Goal: Task Accomplishment & Management: Manage account settings

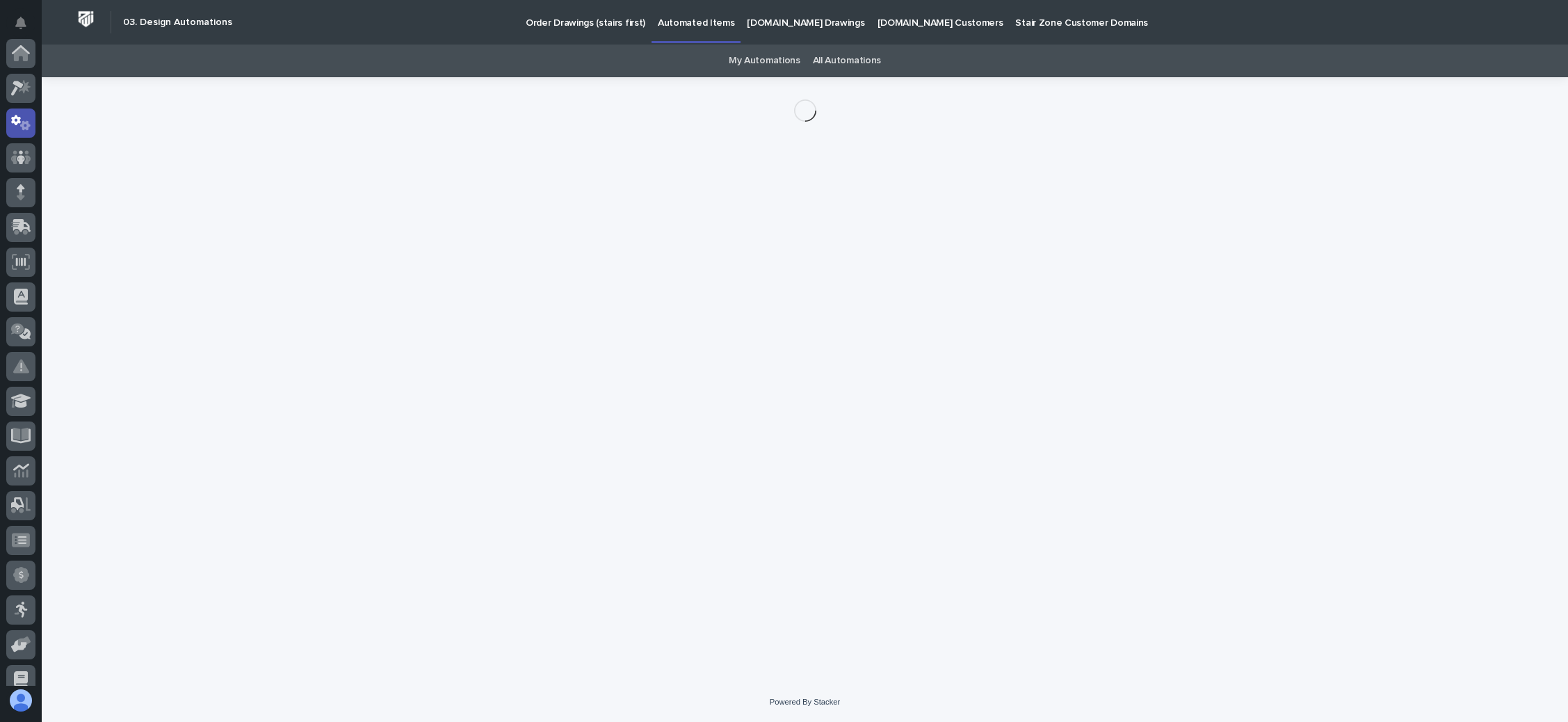
scroll to position [69, 0]
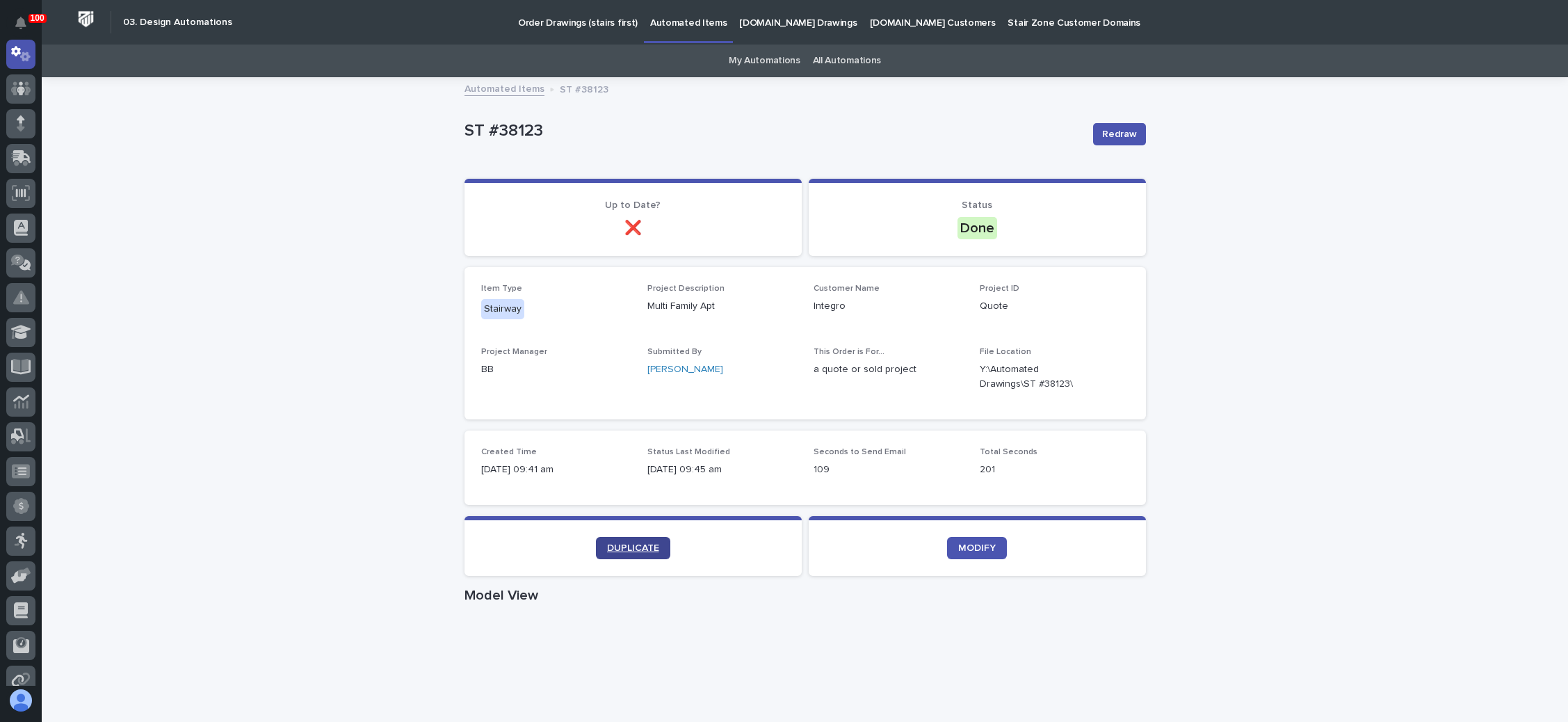
click at [638, 543] on span "DUPLICATE" at bounding box center [633, 548] width 52 height 10
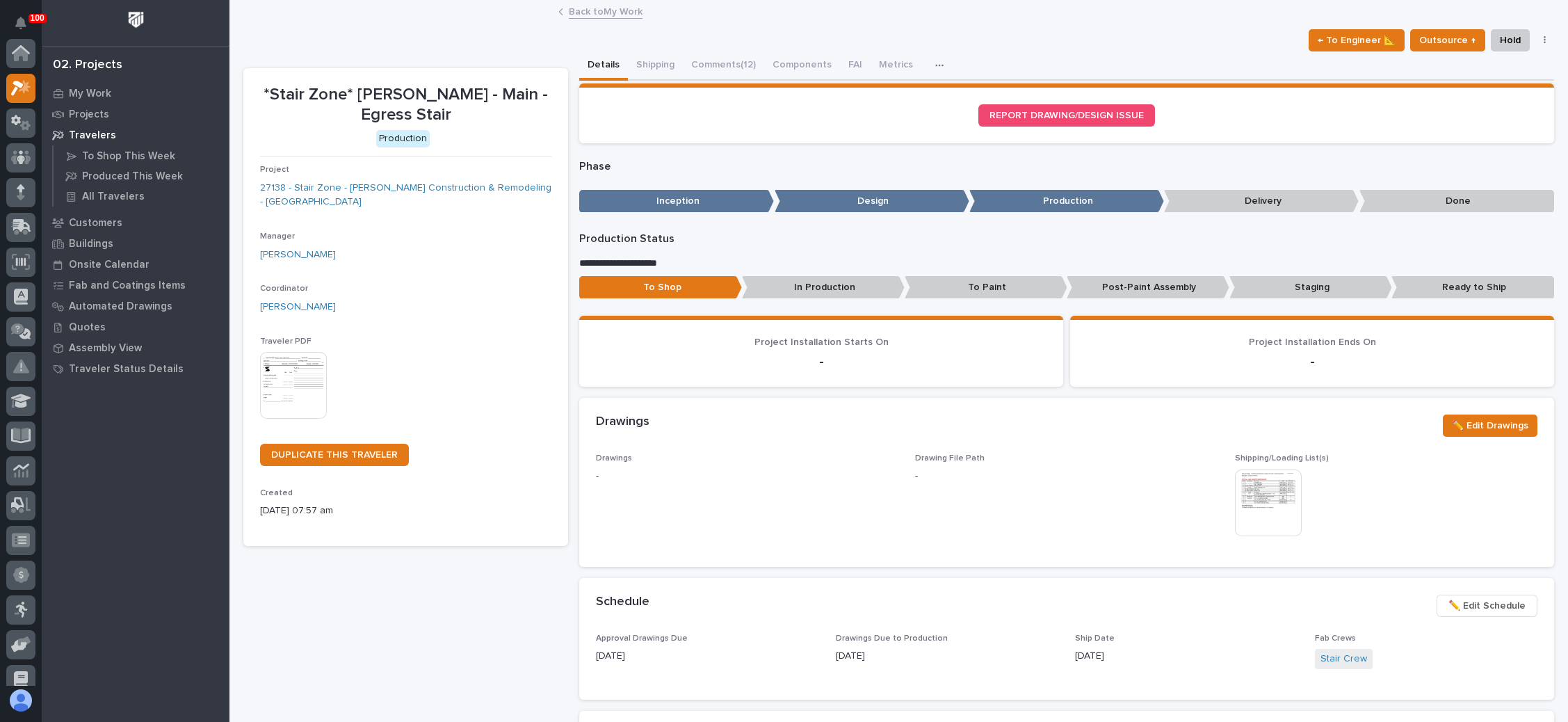
scroll to position [34, 0]
click at [714, 57] on button "Comments (12)" at bounding box center [723, 66] width 81 height 29
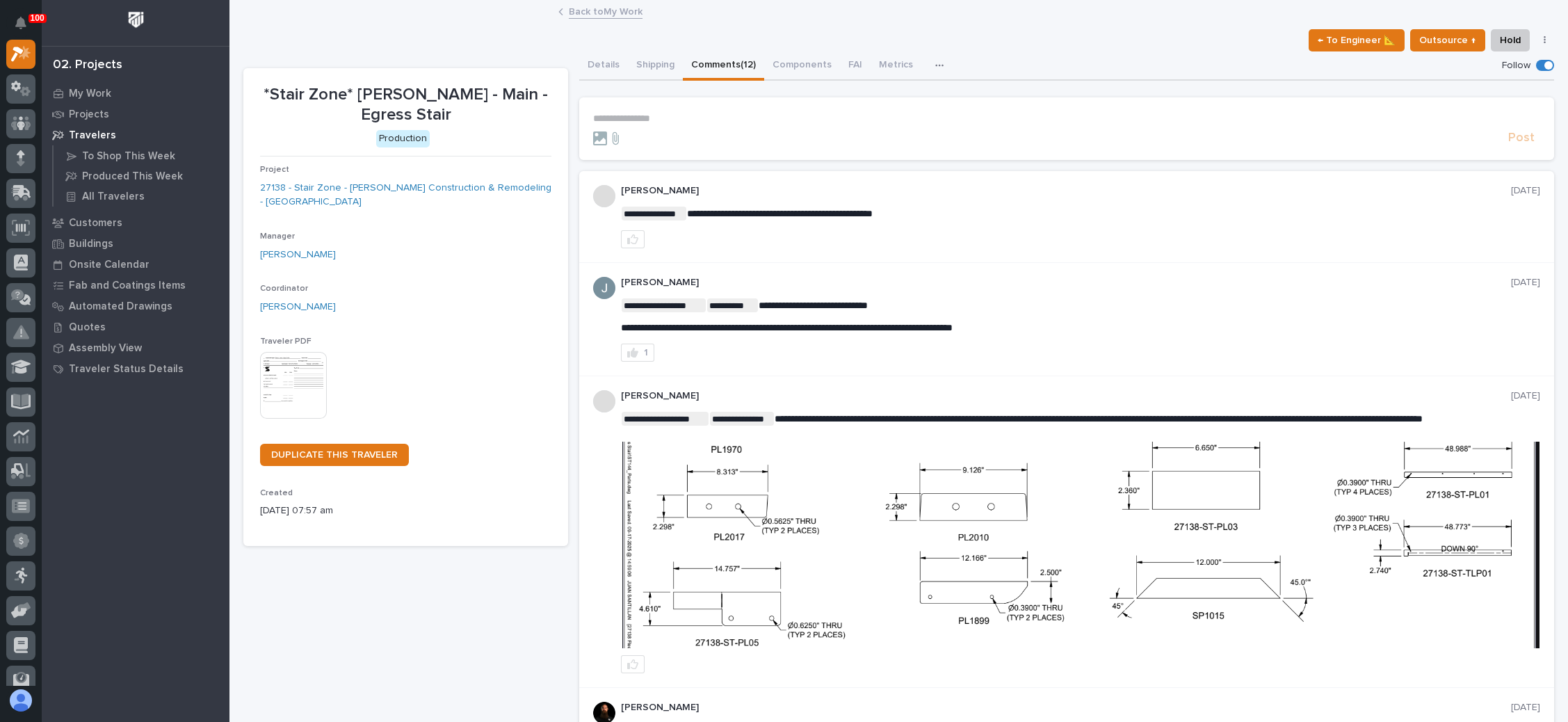
click at [636, 116] on p "**********" at bounding box center [1067, 118] width 947 height 12
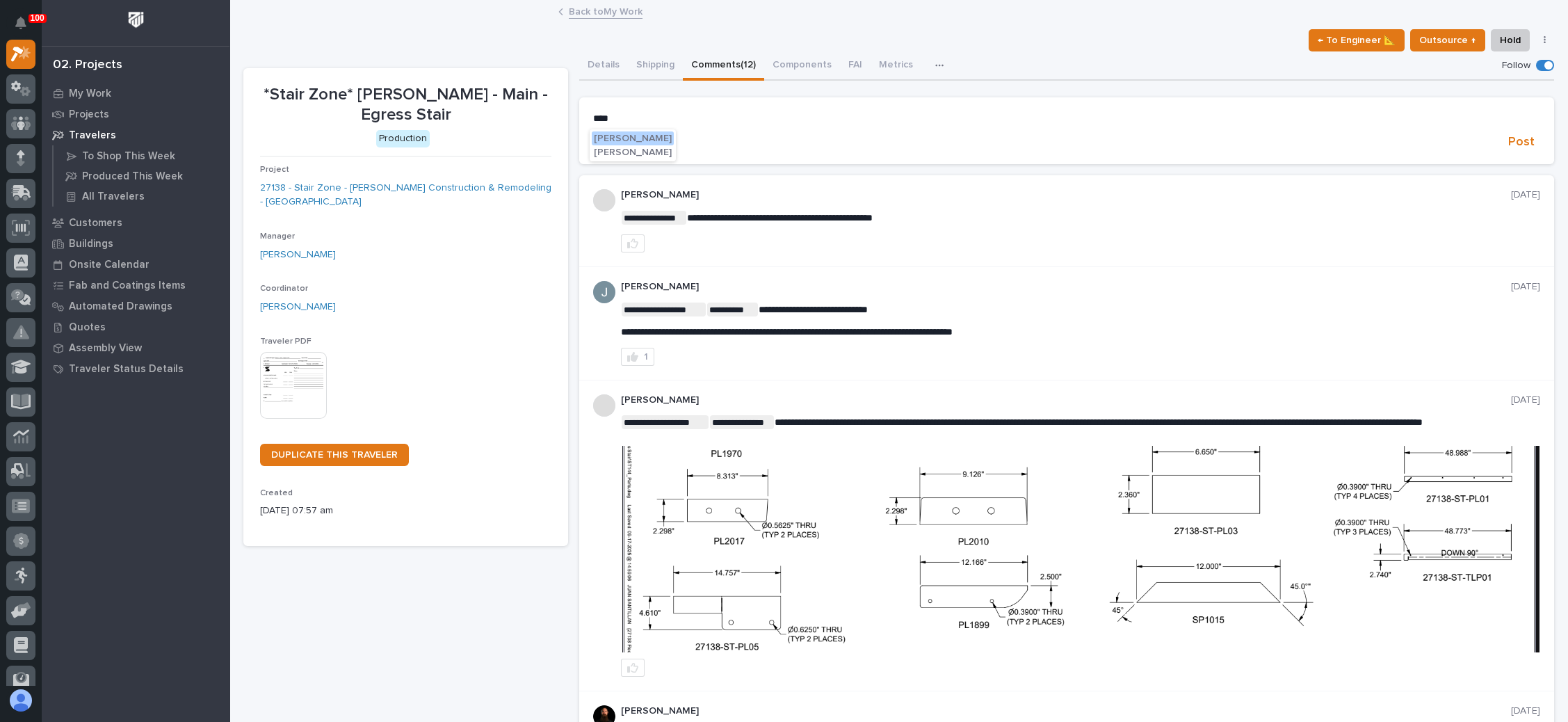
click at [636, 134] on span "Adam Yutzy" at bounding box center [633, 138] width 78 height 10
click at [687, 120] on p "**********" at bounding box center [1067, 119] width 947 height 14
click at [621, 179] on span "Matt Jarvis" at bounding box center [633, 180] width 78 height 10
click at [688, 120] on p "**********" at bounding box center [1067, 119] width 947 height 14
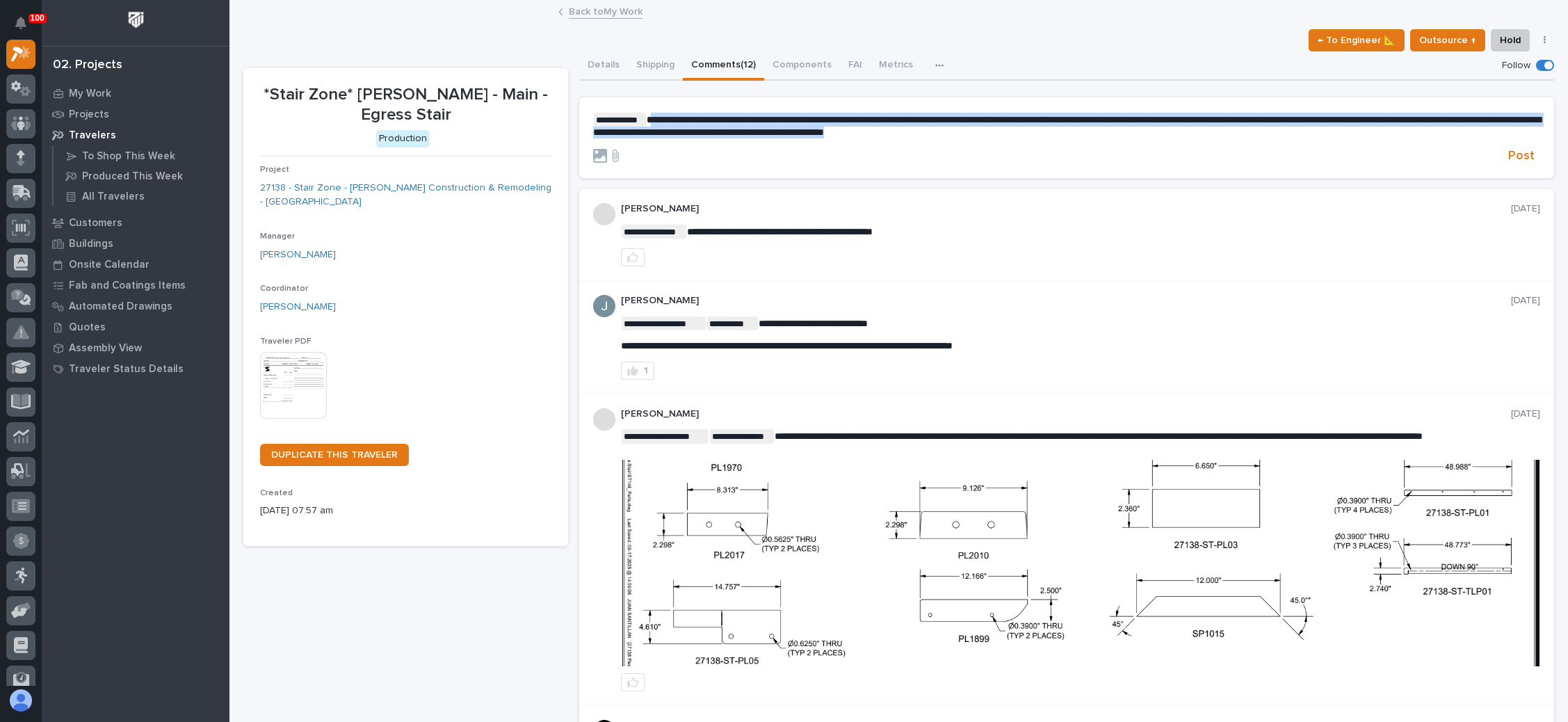
drag, startPoint x: 1056, startPoint y: 128, endPoint x: 726, endPoint y: 124, distance: 330.0
click at [667, 112] on p "**********" at bounding box center [1067, 125] width 947 height 26
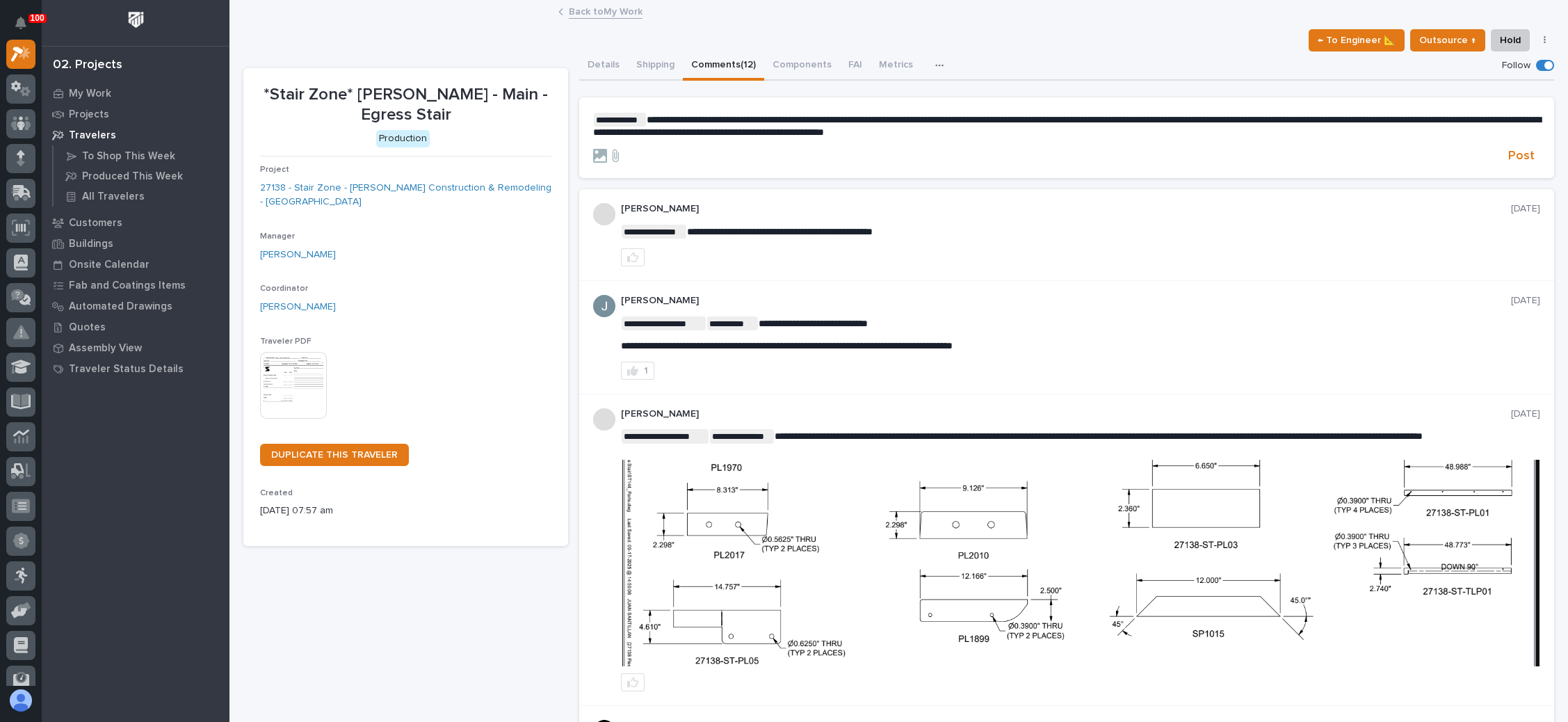
click at [742, 155] on div at bounding box center [1048, 155] width 910 height 14
click at [605, 59] on button "Details" at bounding box center [603, 66] width 49 height 29
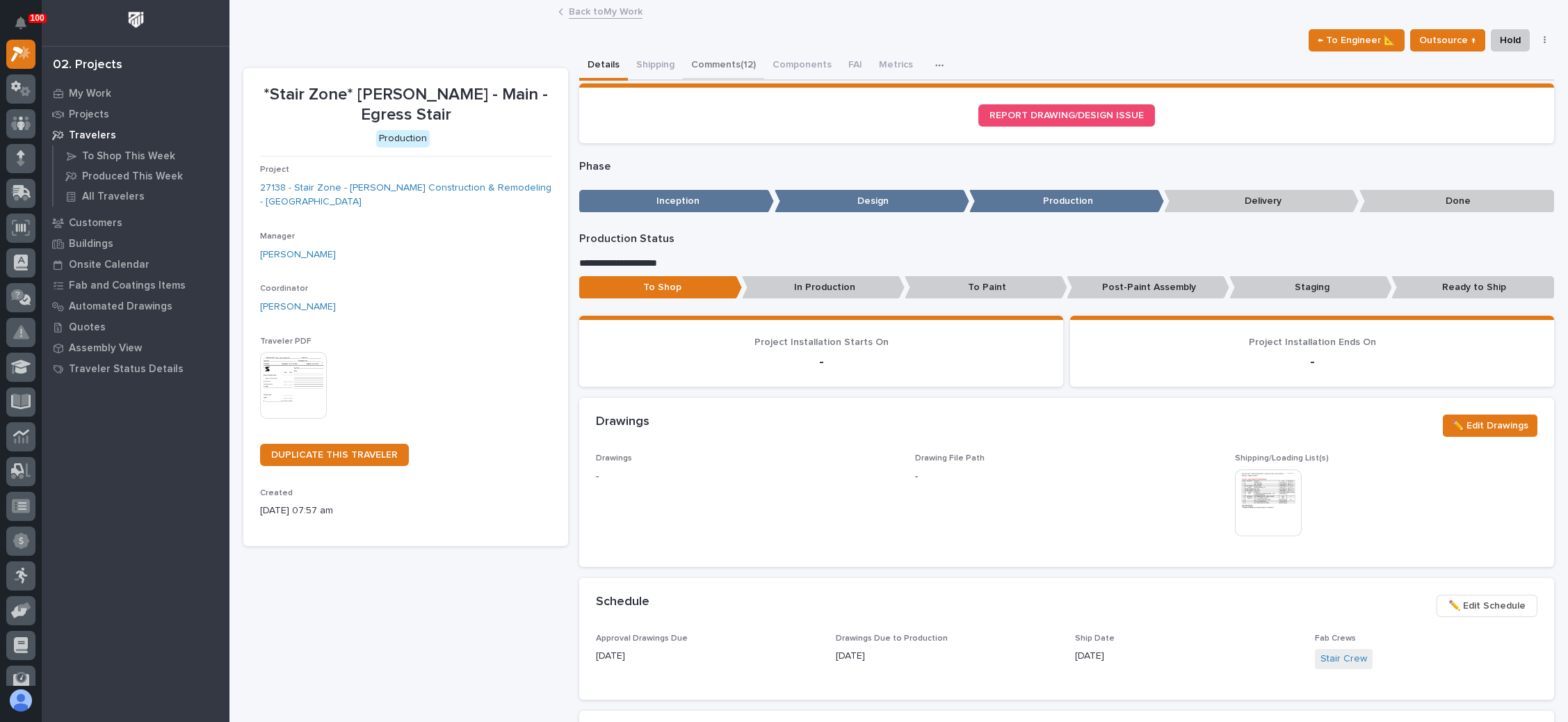
click at [745, 60] on button "Comments (12)" at bounding box center [723, 66] width 81 height 29
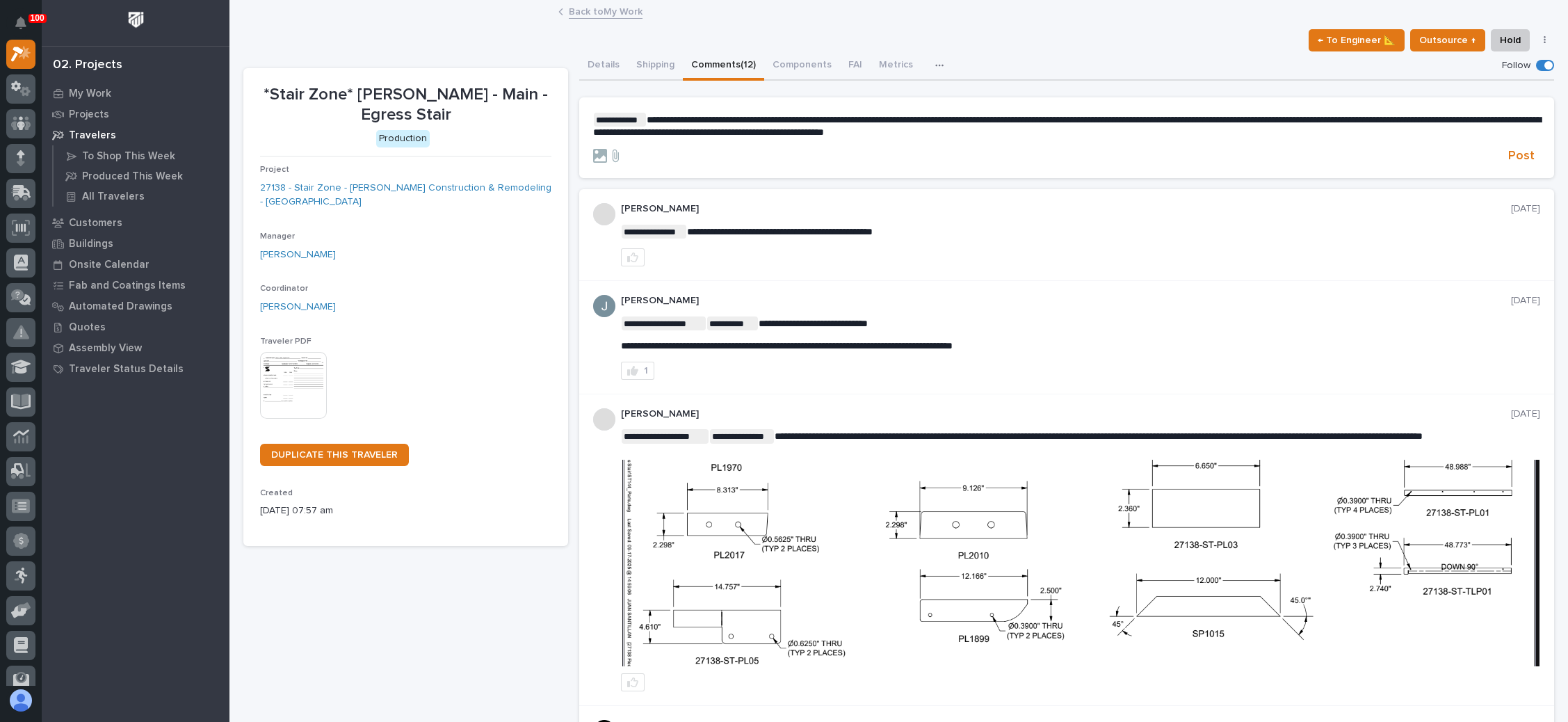
click at [1091, 134] on p "**********" at bounding box center [1067, 125] width 947 height 26
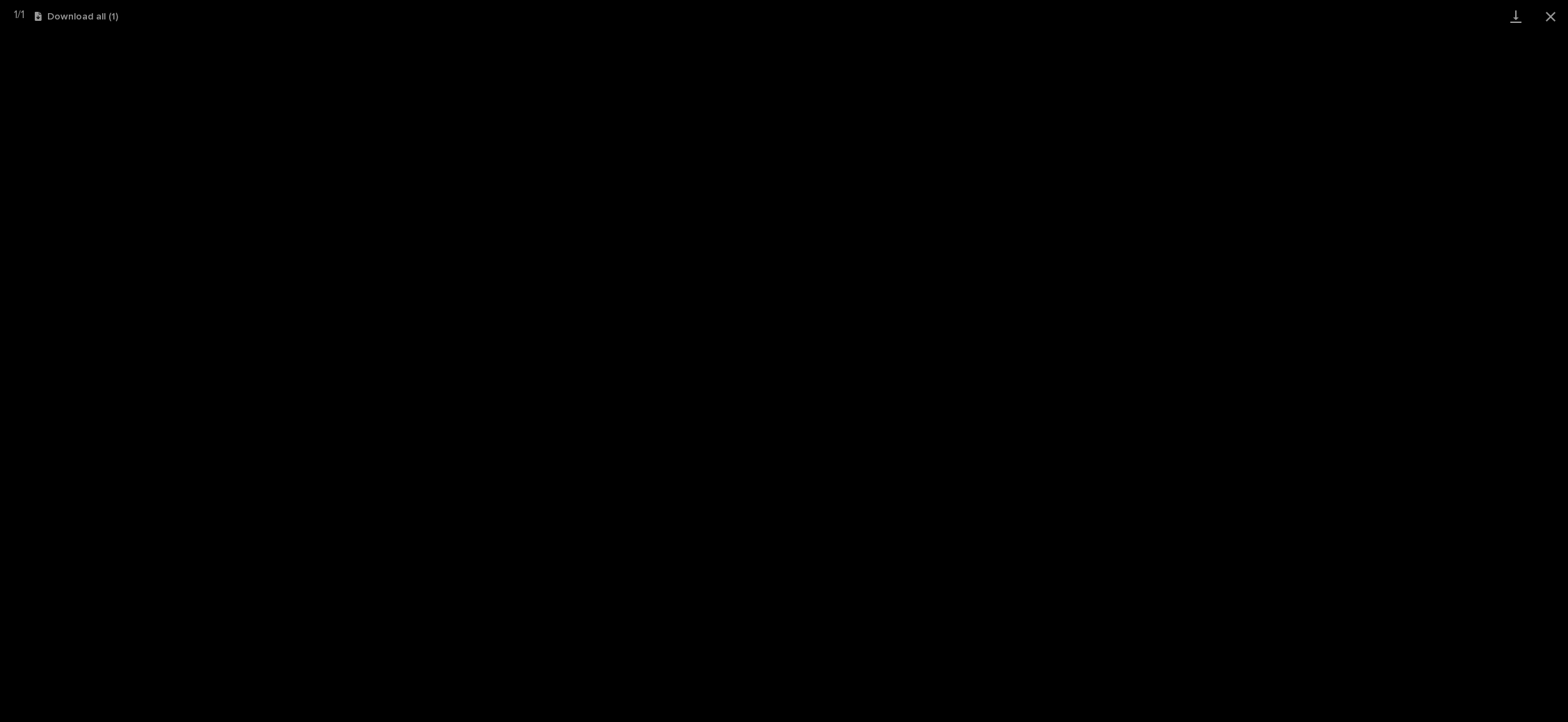
scroll to position [34, 0]
click at [1548, 13] on button "Close gallery" at bounding box center [1550, 16] width 35 height 33
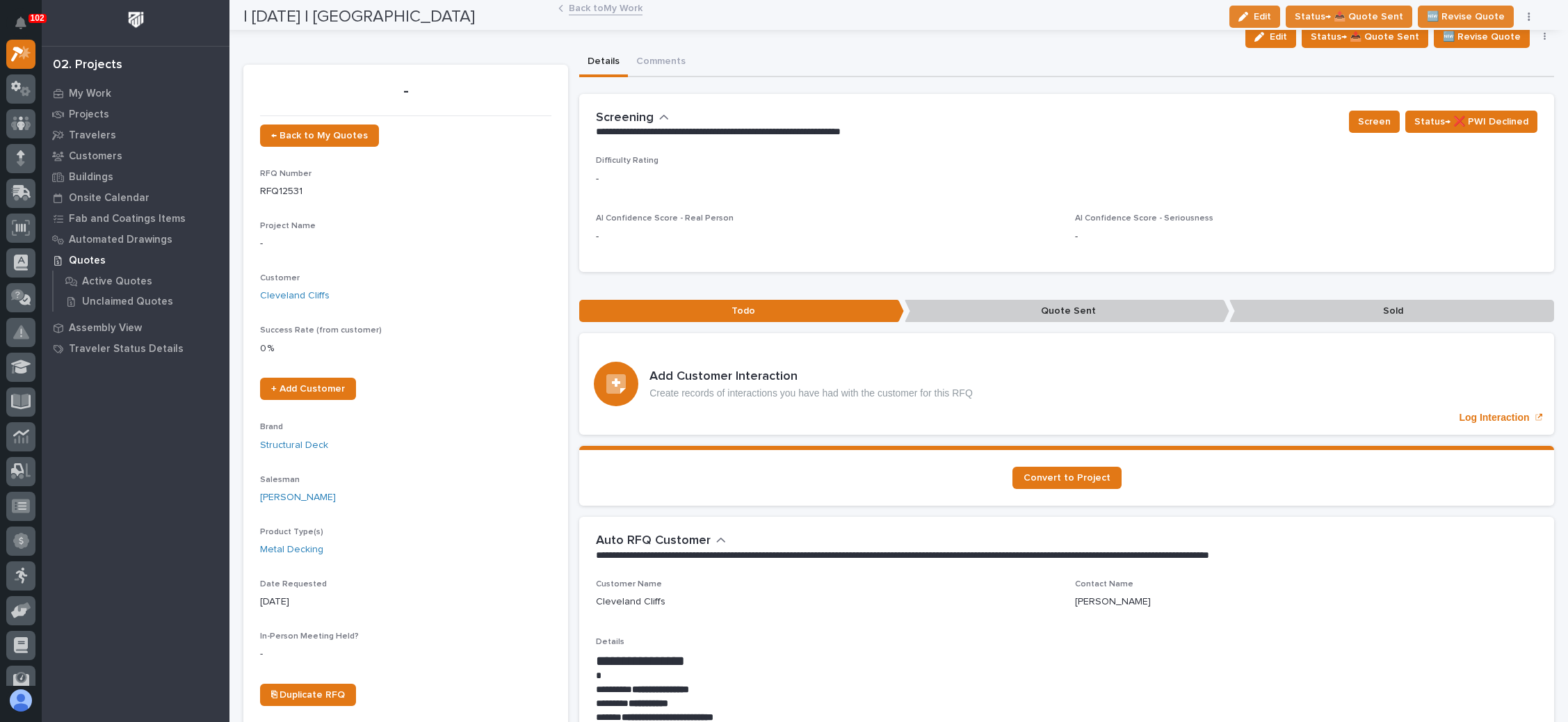
scroll to position [0, 0]
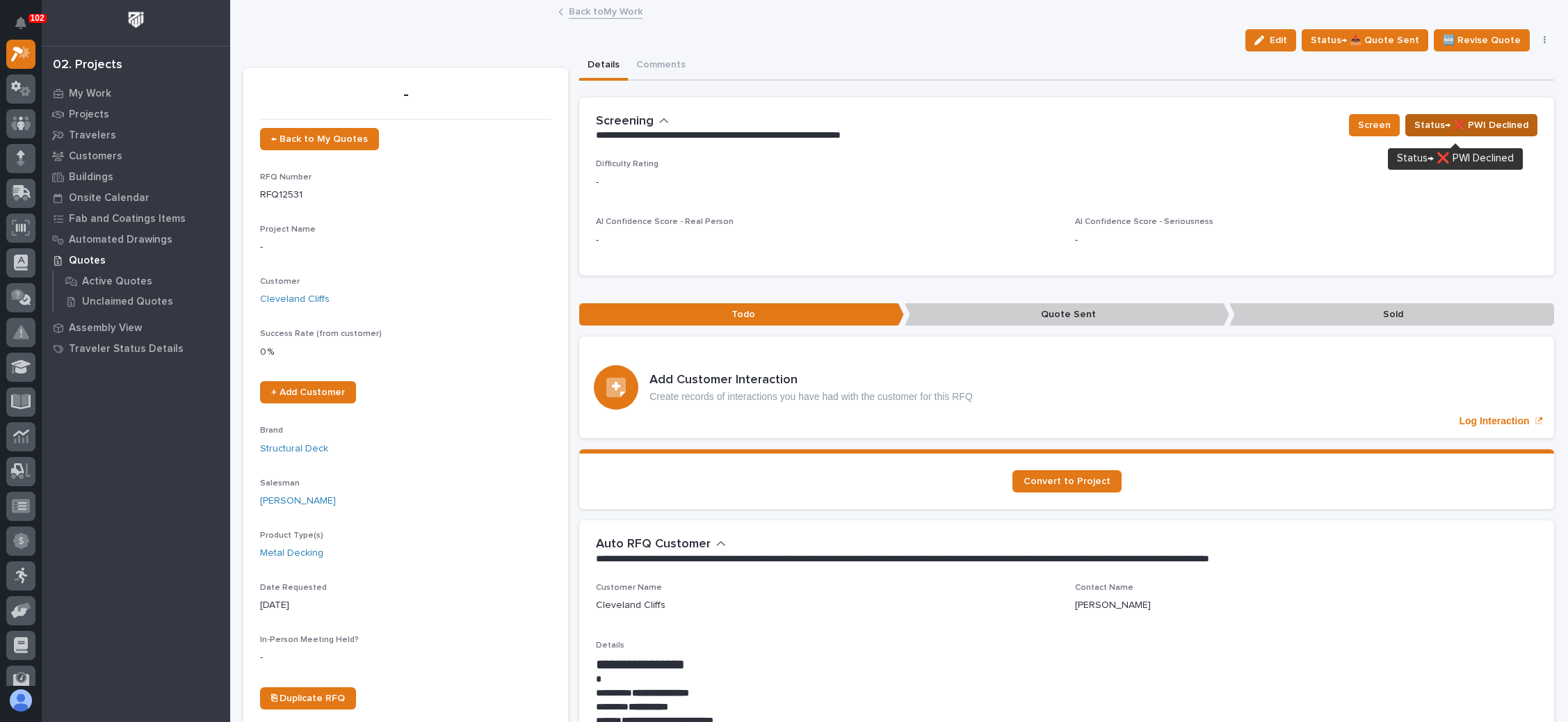
click at [1463, 133] on button "Status→ ❌ PWI Declined" at bounding box center [1471, 125] width 132 height 22
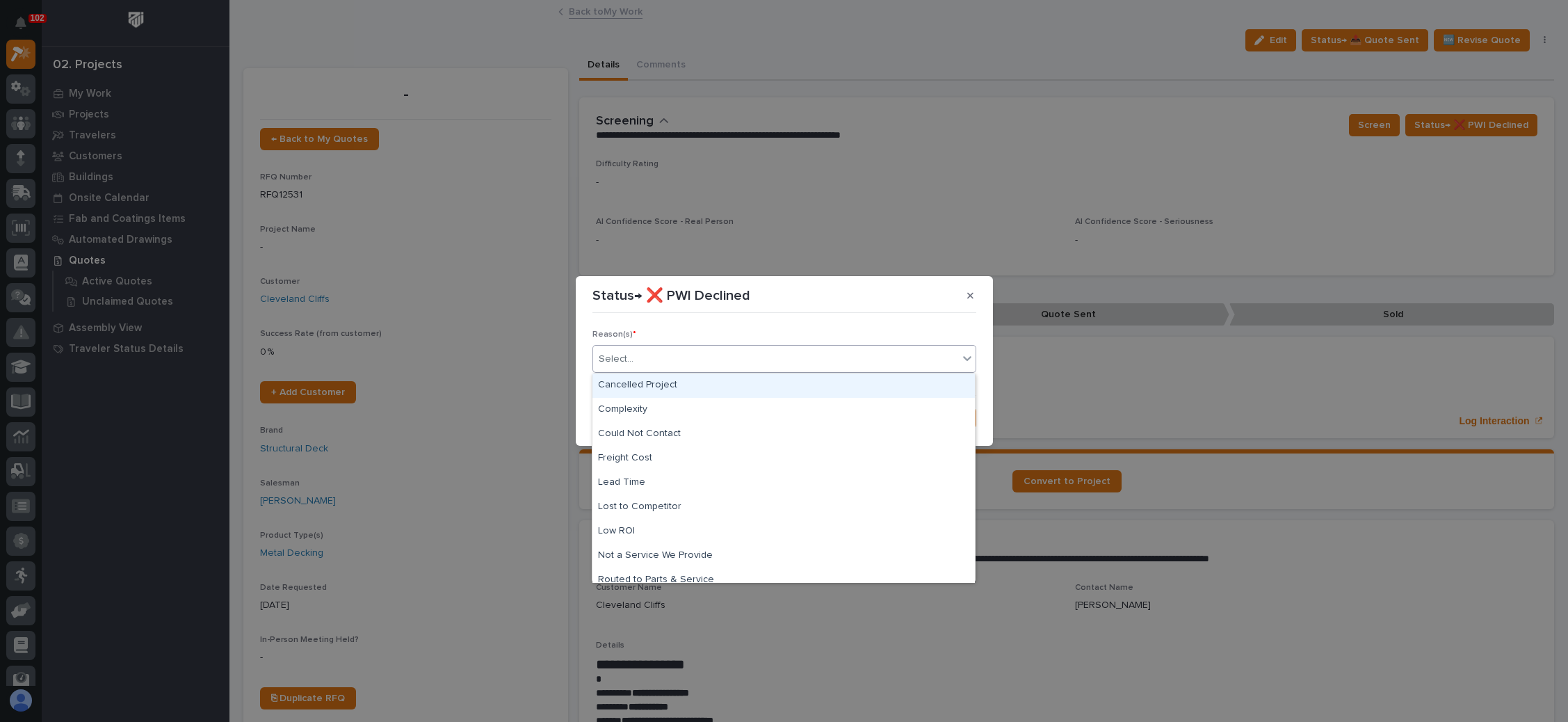
click at [788, 357] on div "Select..." at bounding box center [776, 359] width 365 height 23
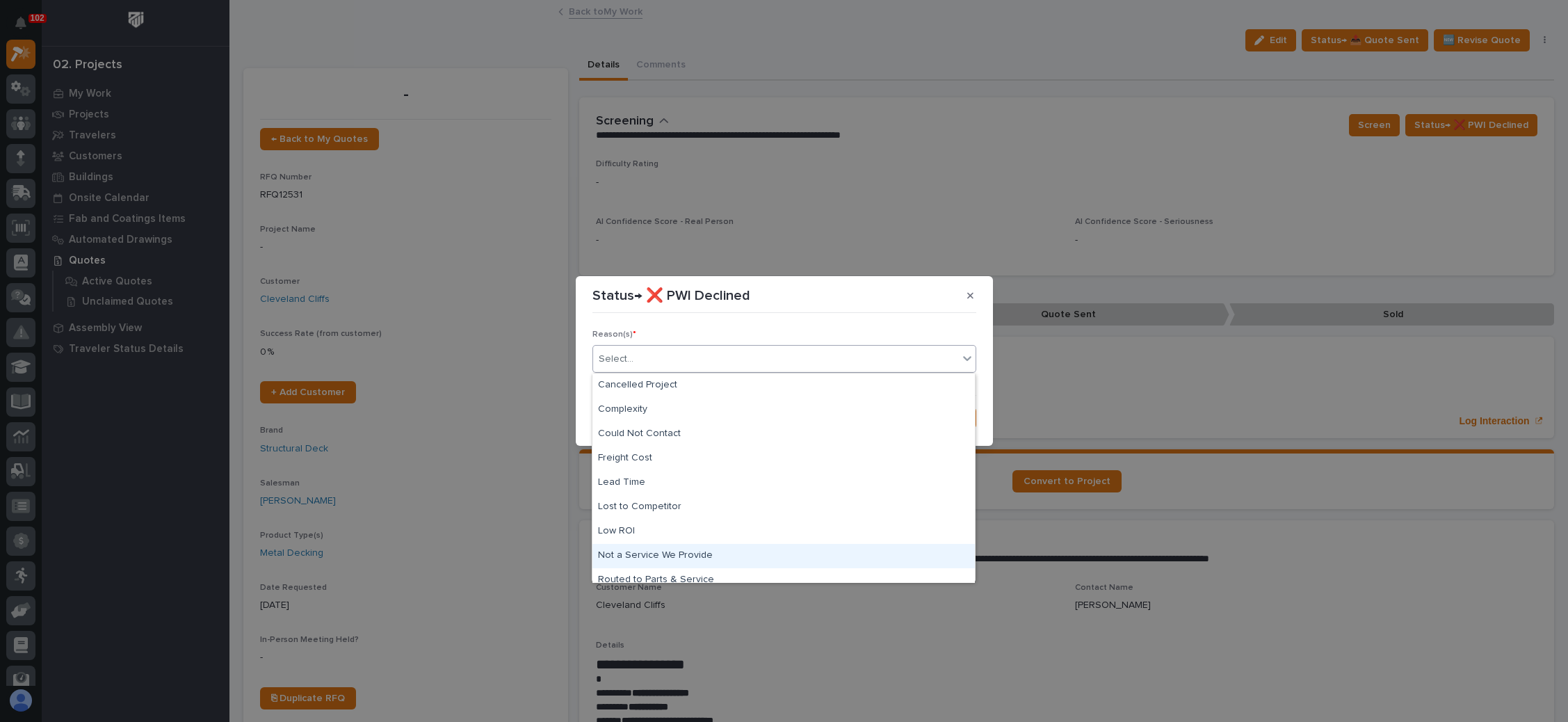
scroll to position [59, 0]
click at [661, 545] on div "Spam" at bounding box center [784, 545] width 382 height 24
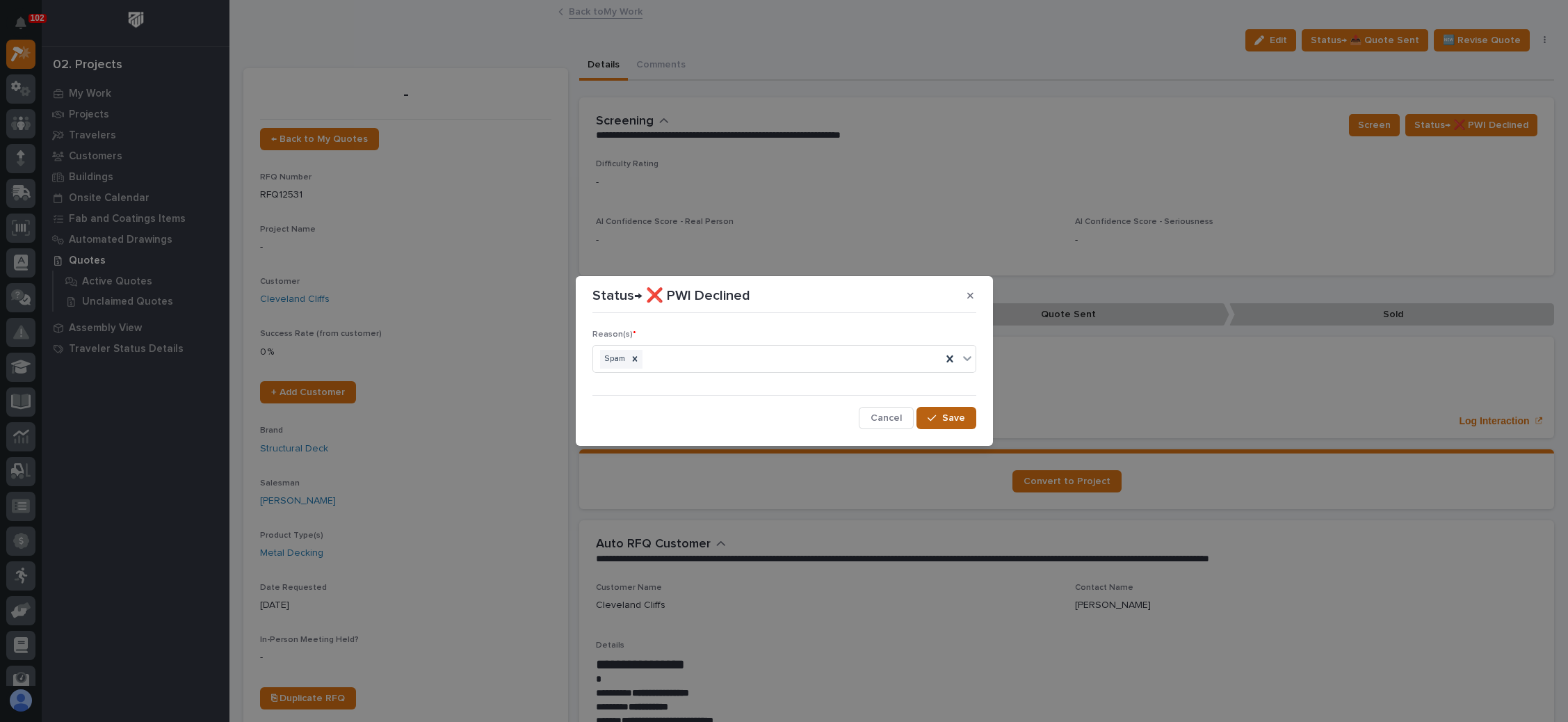
click at [941, 417] on div "button" at bounding box center [934, 418] width 14 height 10
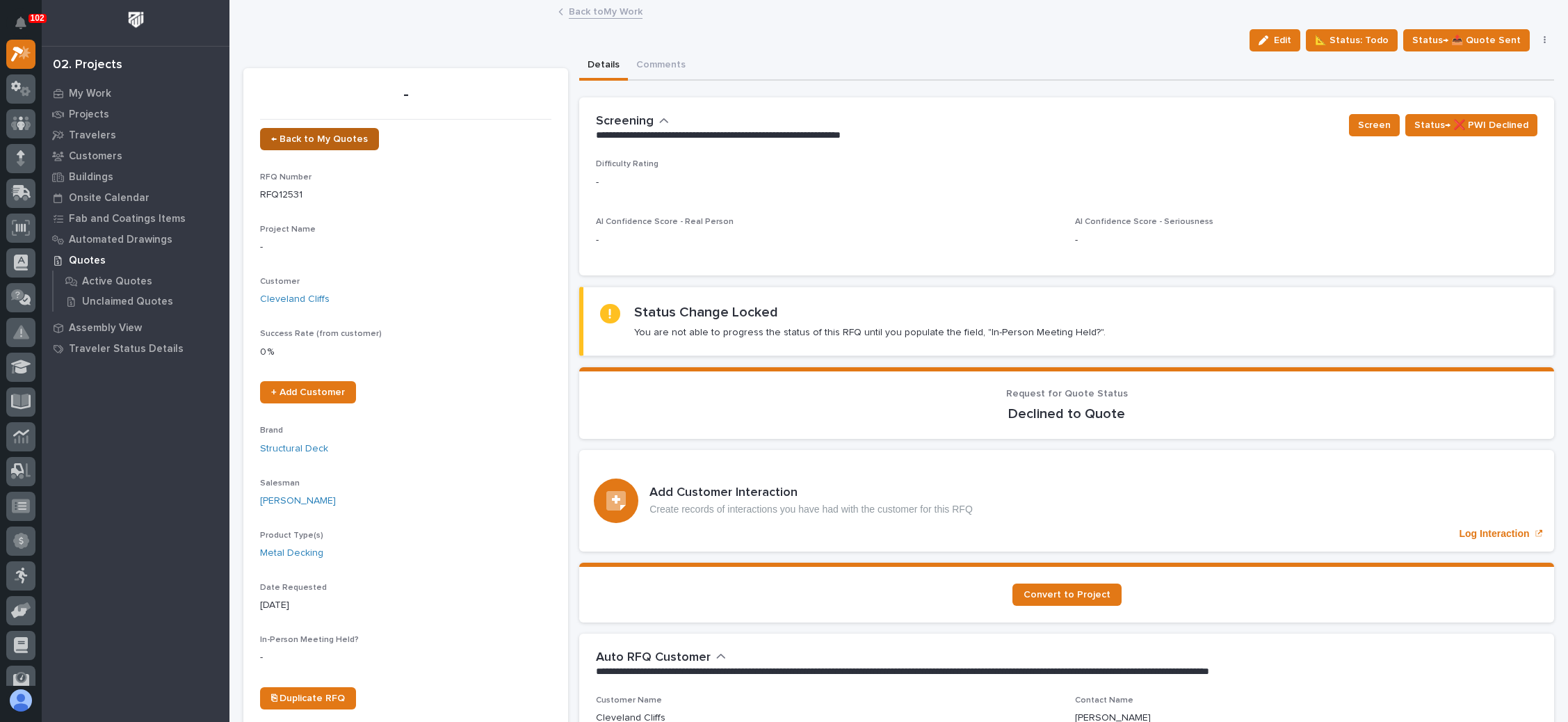
click at [340, 140] on span "← Back to My Quotes" at bounding box center [320, 139] width 96 height 10
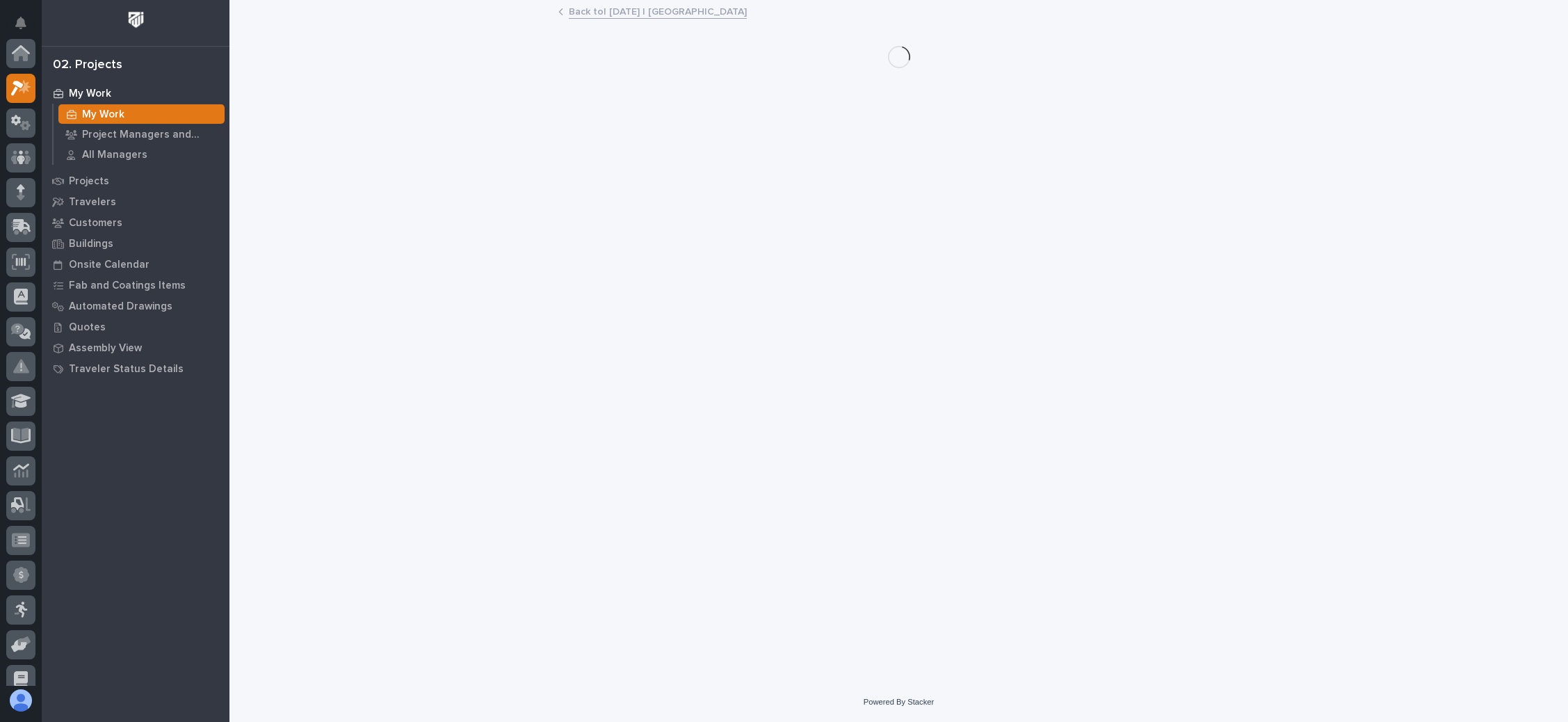
scroll to position [34, 0]
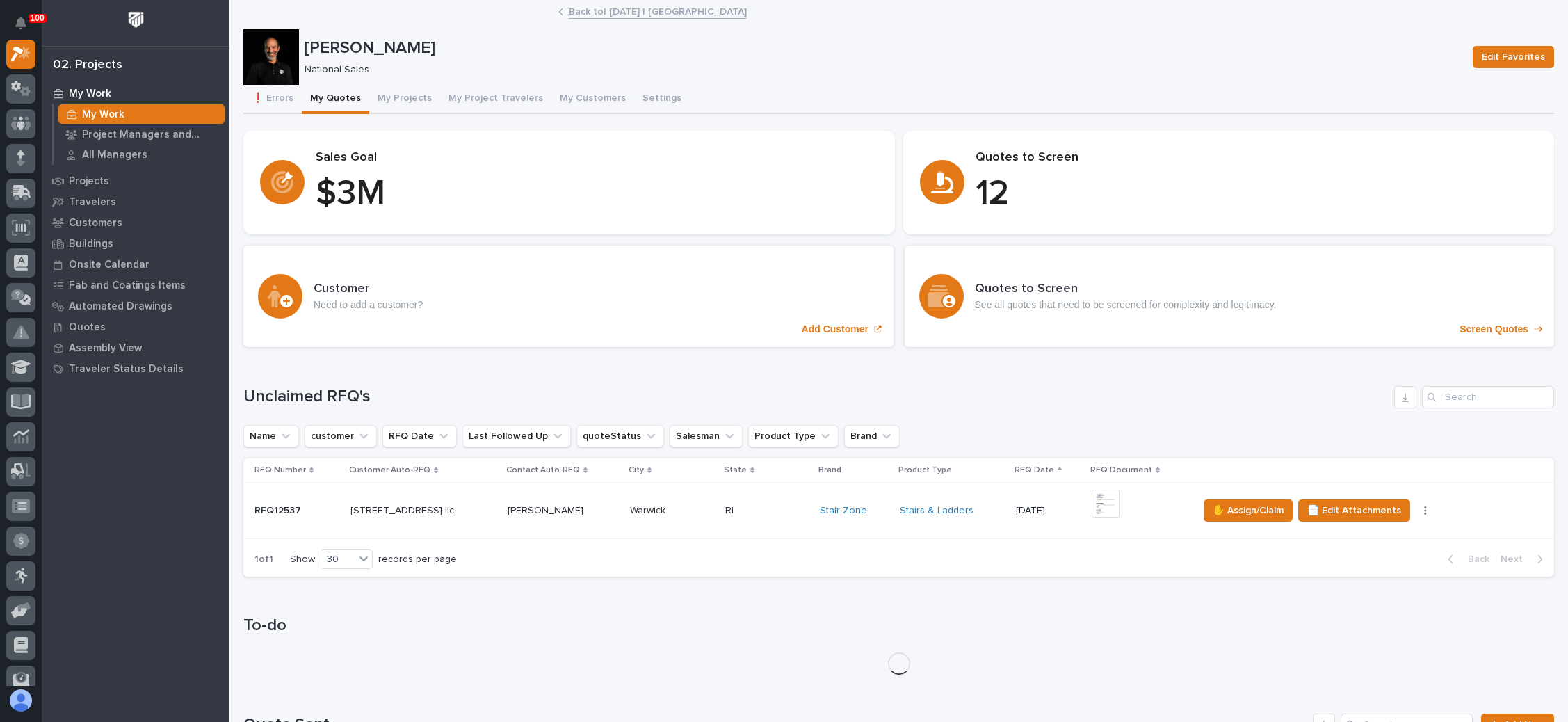
click at [1126, 490] on div "+ 0" at bounding box center [1139, 511] width 96 height 43
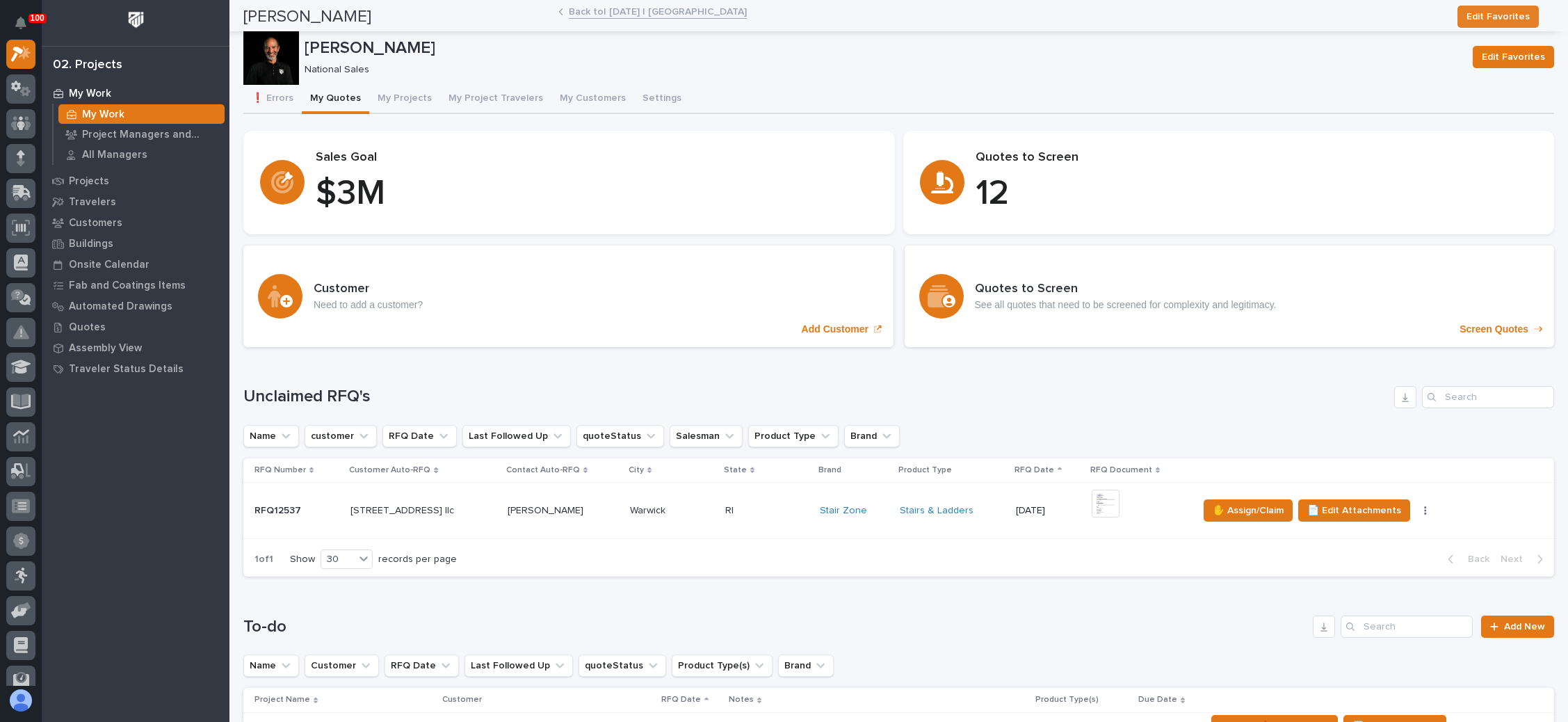
scroll to position [209, 0]
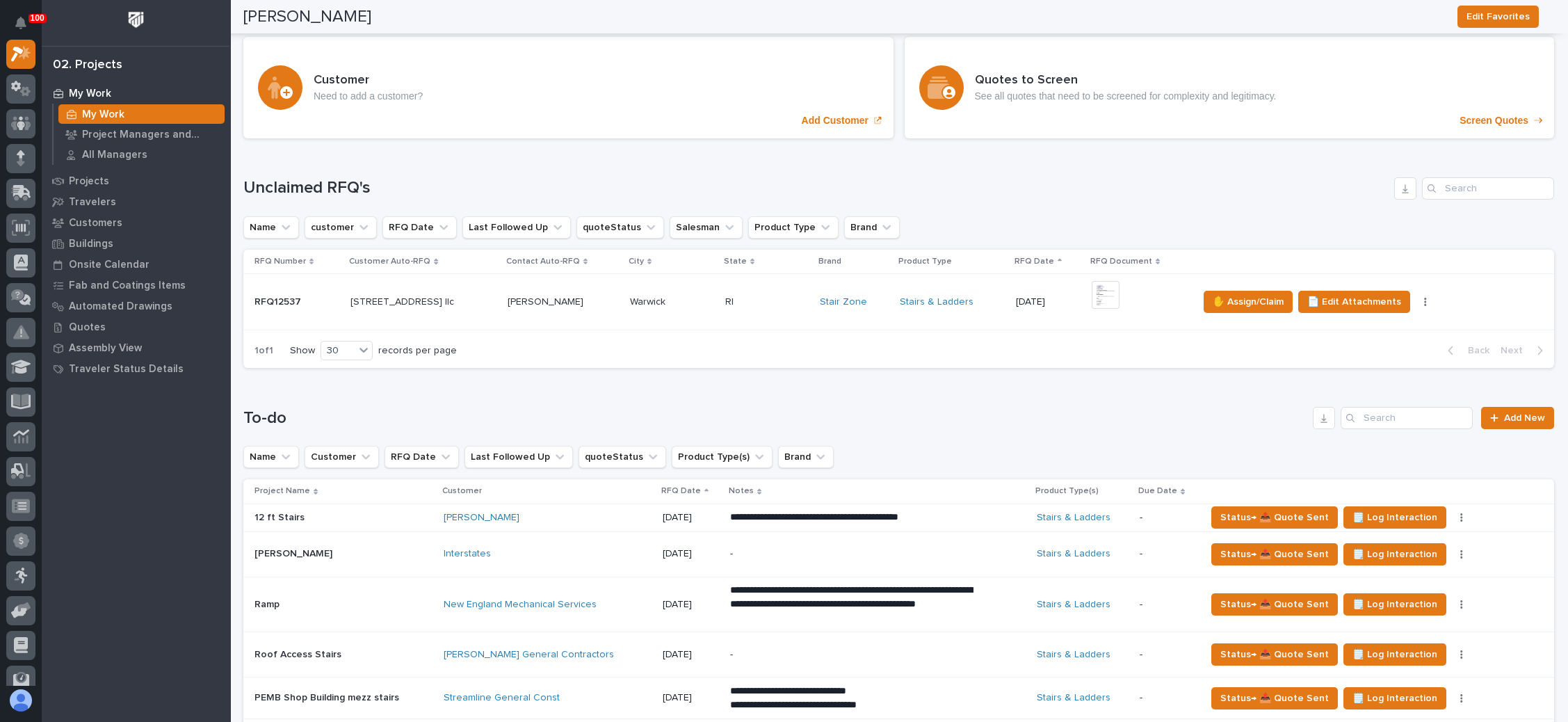
click at [1121, 299] on div "+ 0" at bounding box center [1139, 302] width 96 height 43
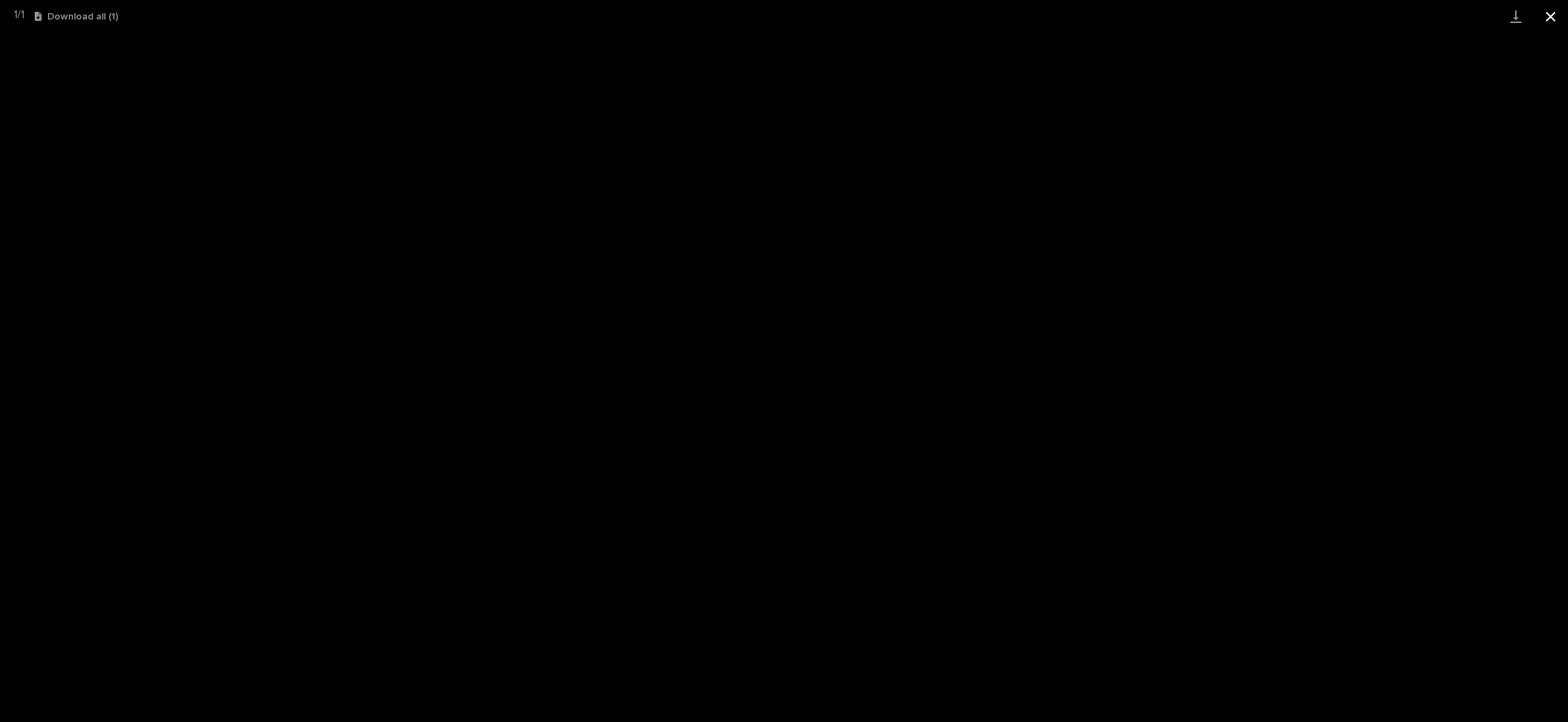
click at [1561, 13] on button "Close gallery" at bounding box center [1550, 16] width 35 height 33
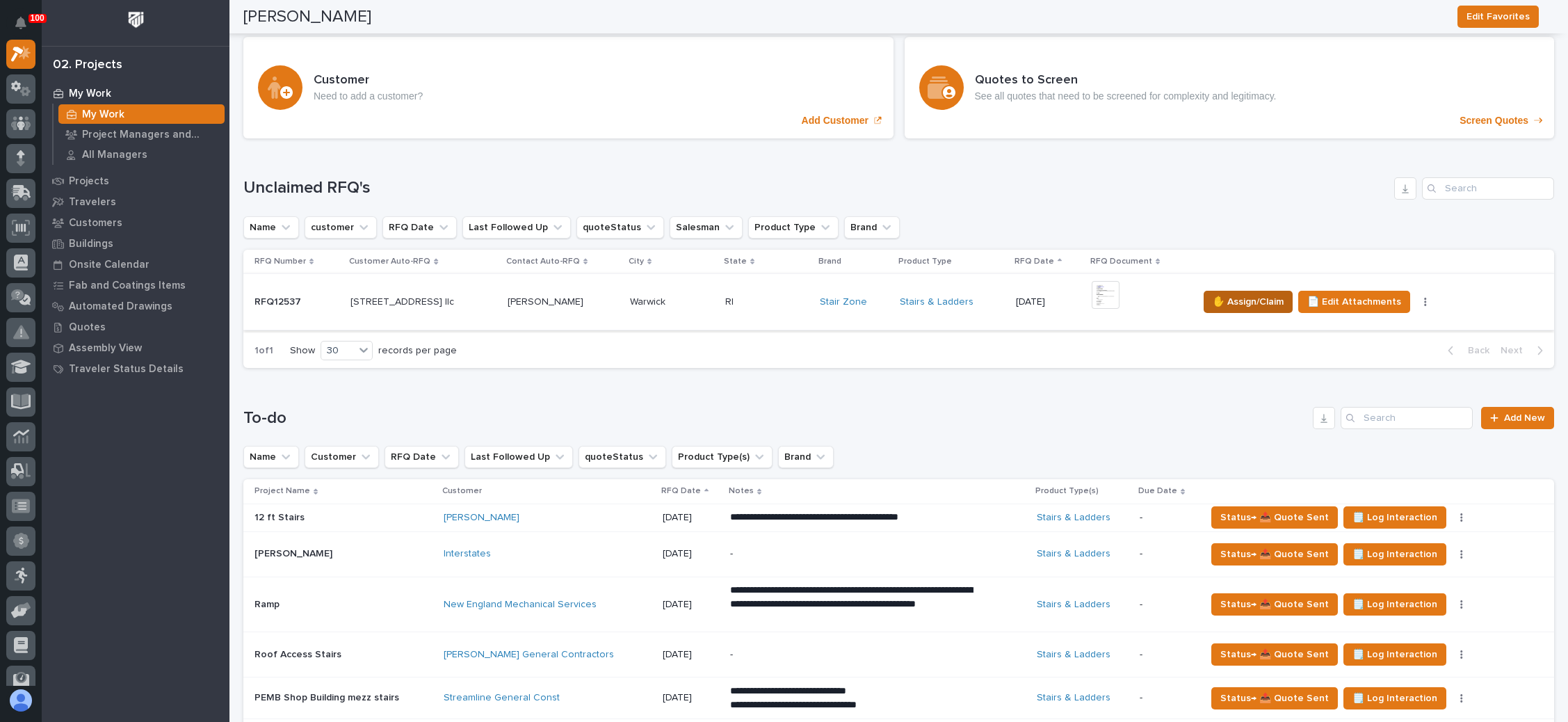
click at [1227, 293] on span "✋ Assign/Claim" at bounding box center [1248, 301] width 71 height 17
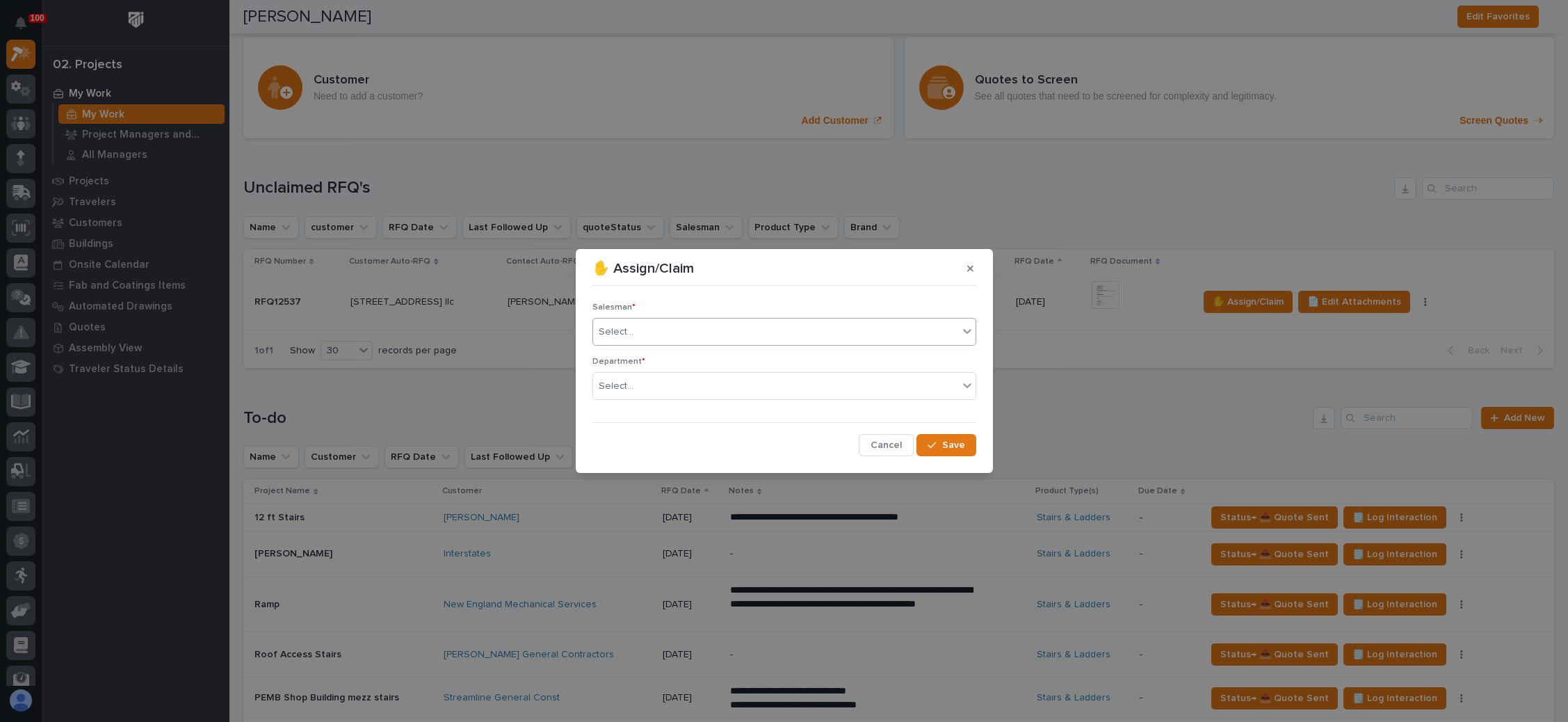
click at [829, 330] on div "Select..." at bounding box center [776, 332] width 365 height 23
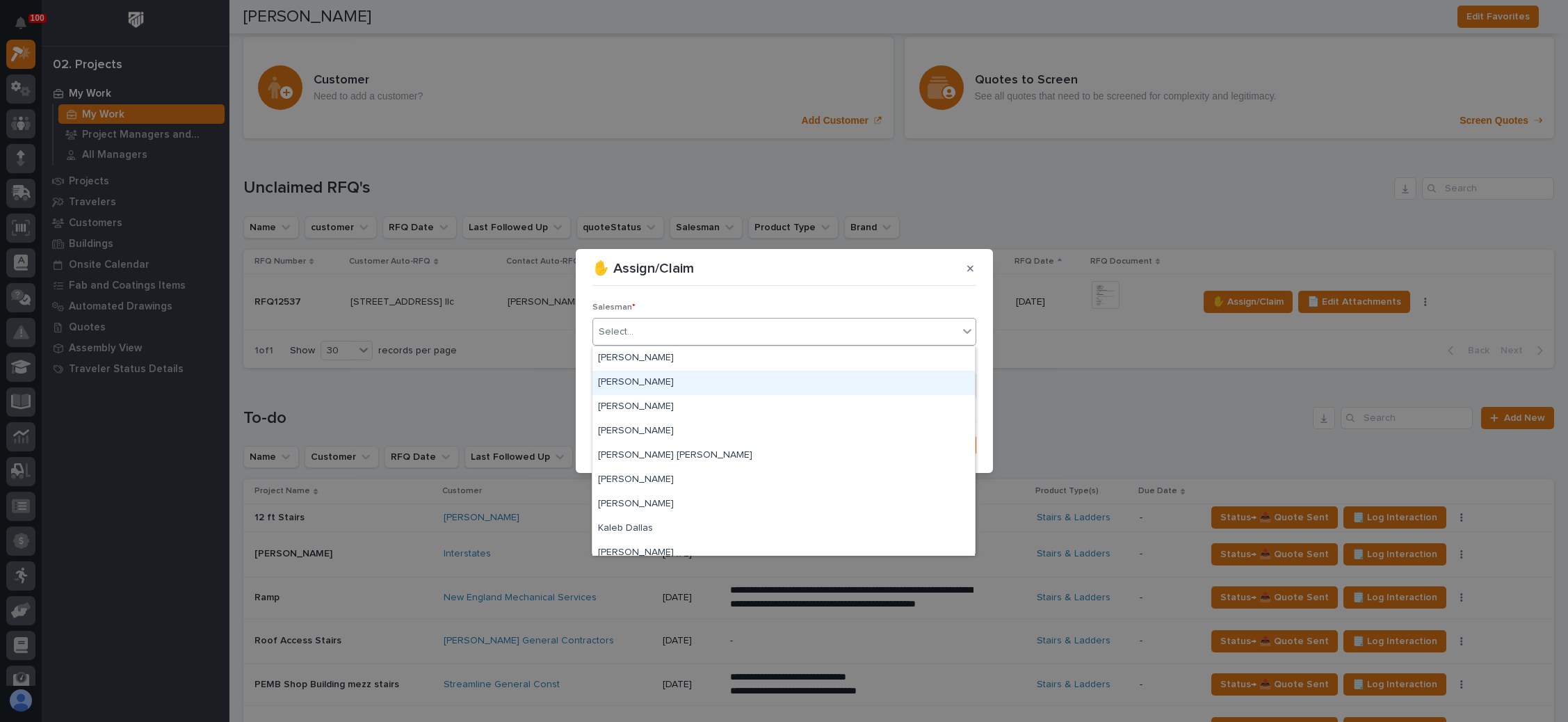
click at [722, 387] on div "[PERSON_NAME]" at bounding box center [784, 383] width 382 height 24
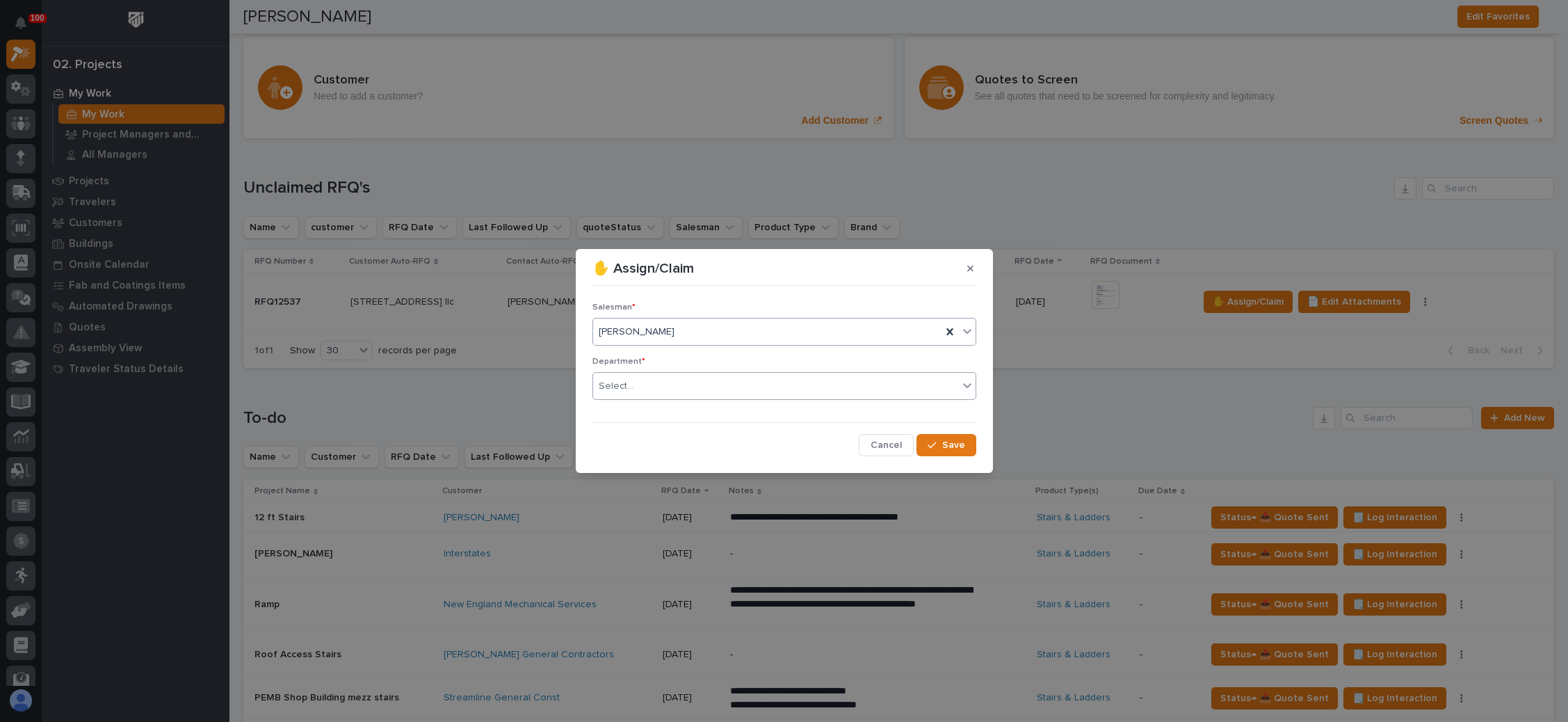
click at [713, 389] on div "Select..." at bounding box center [776, 386] width 365 height 23
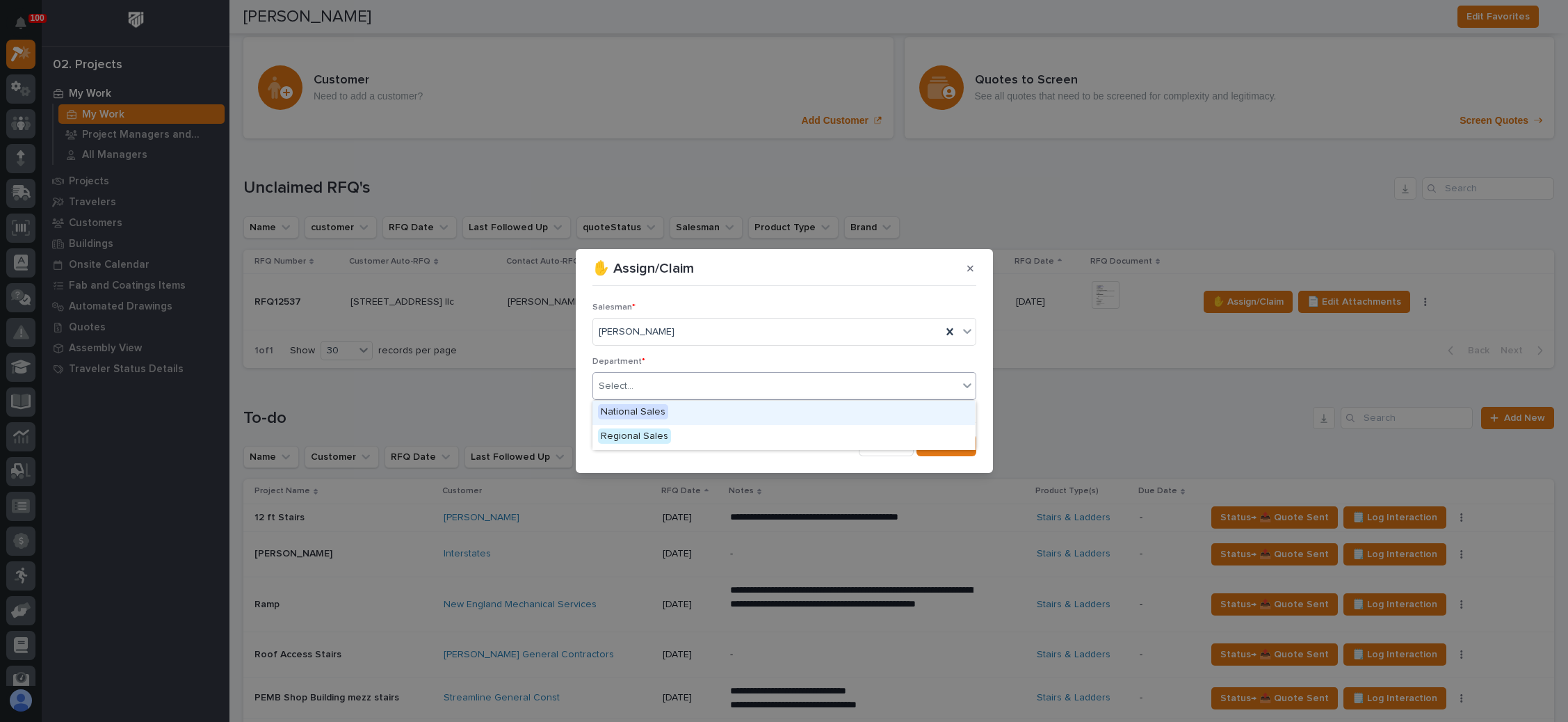
click at [718, 404] on div "National Sales" at bounding box center [784, 413] width 382 height 24
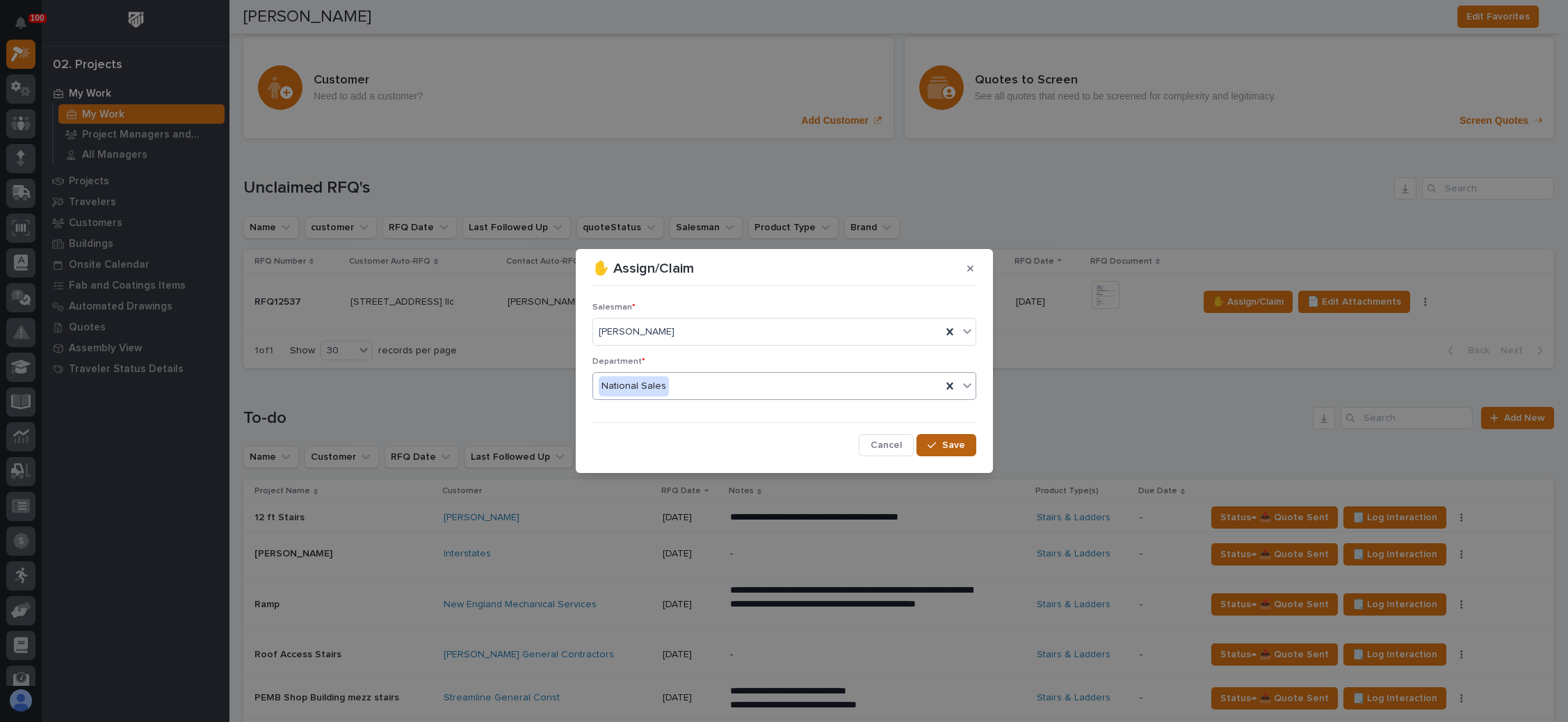
click at [944, 447] on span "Save" at bounding box center [954, 446] width 23 height 13
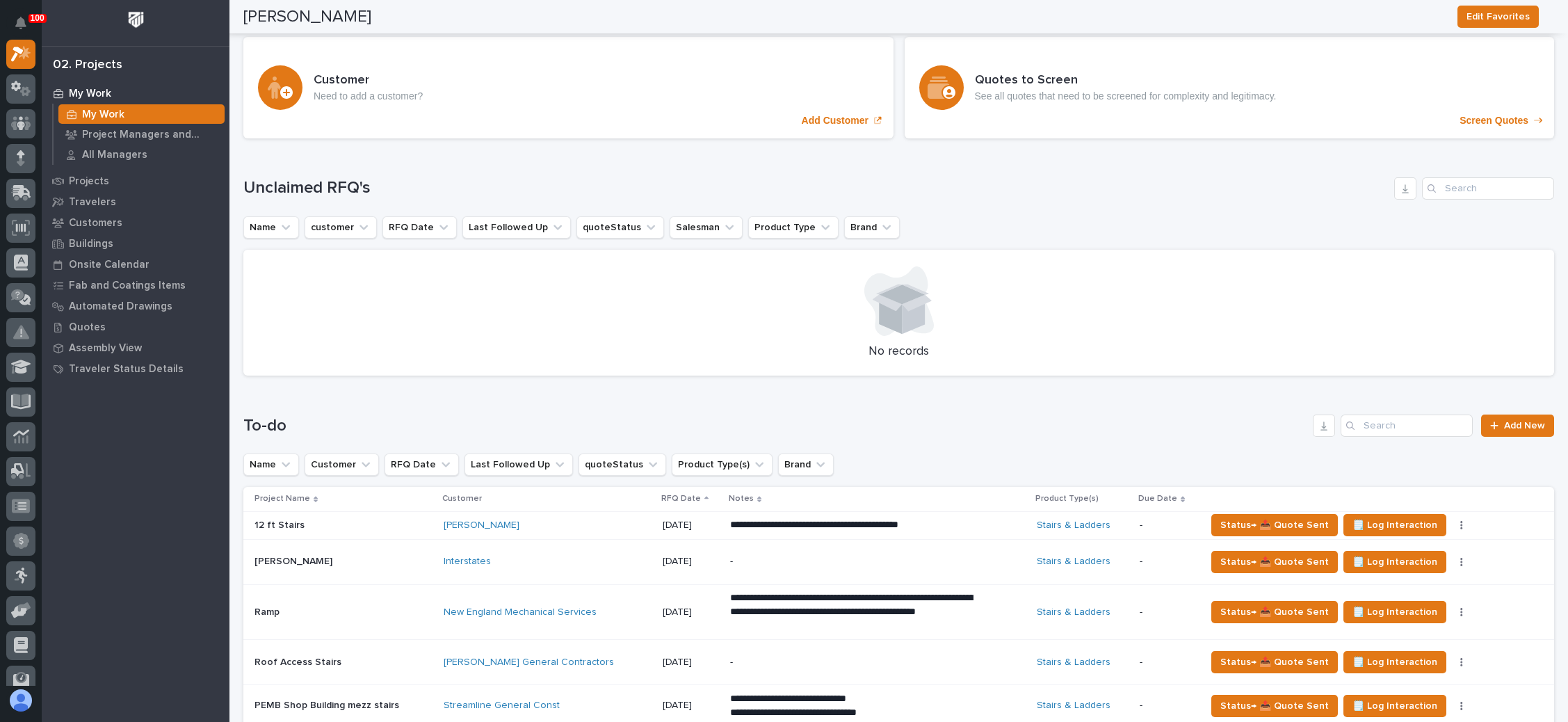
scroll to position [522, 0]
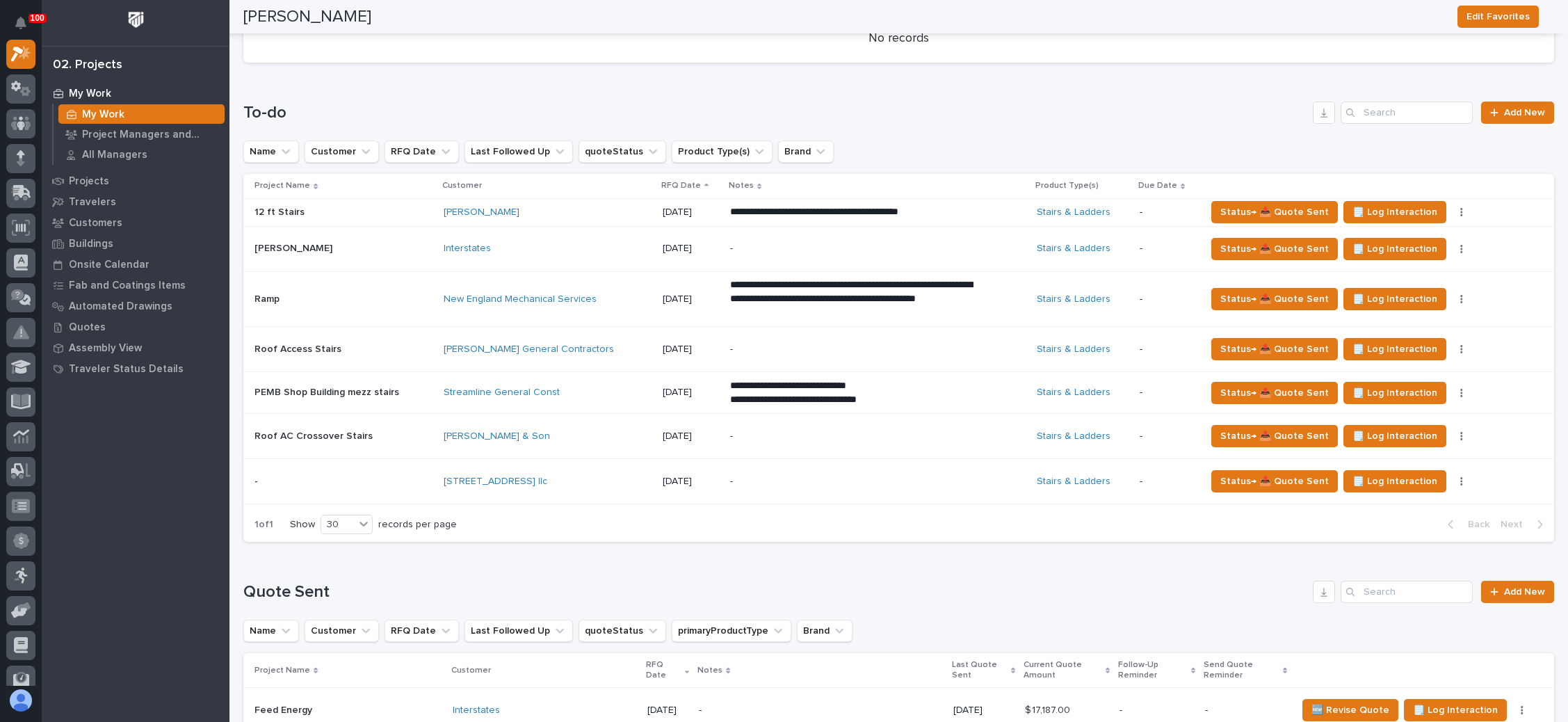
click at [880, 471] on div "-" at bounding box center [851, 481] width 243 height 31
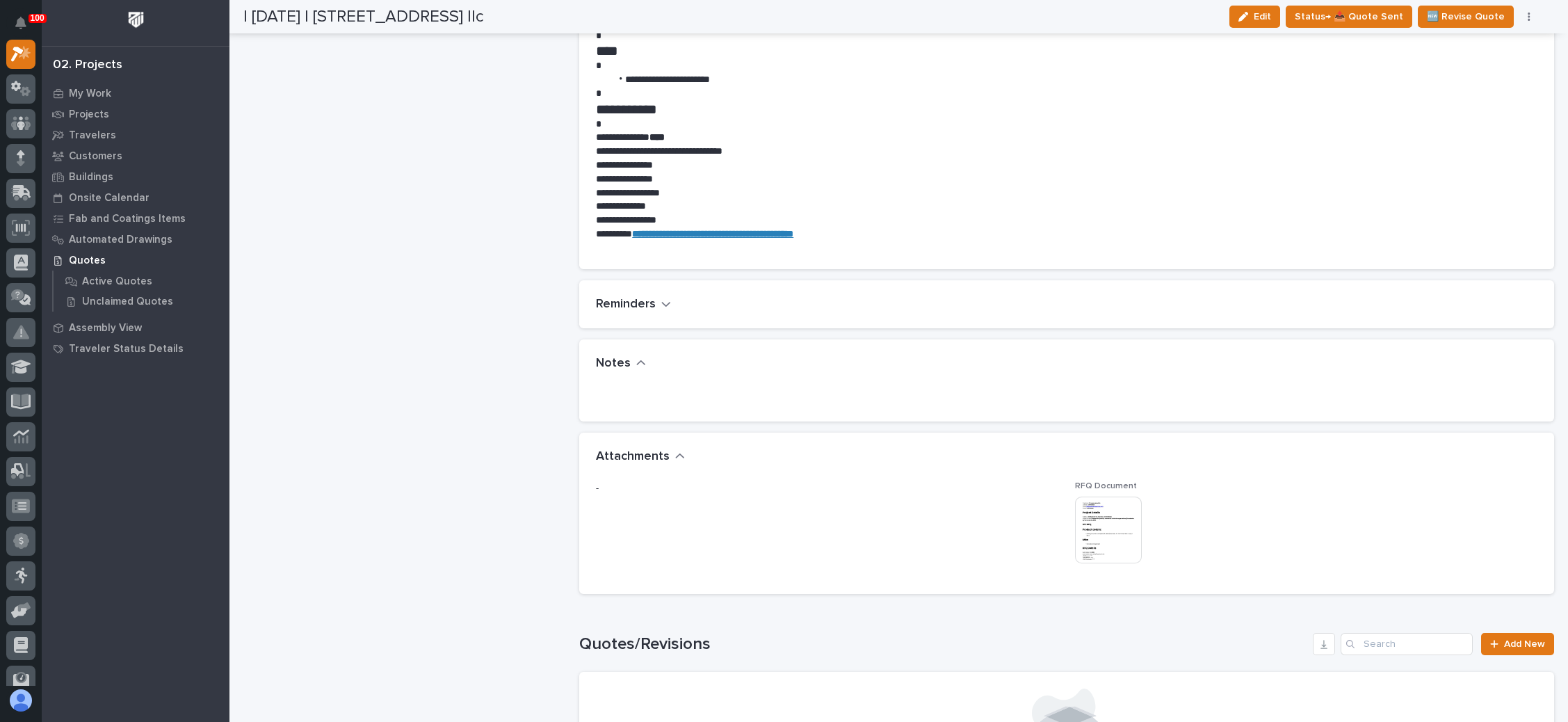
scroll to position [939, 0]
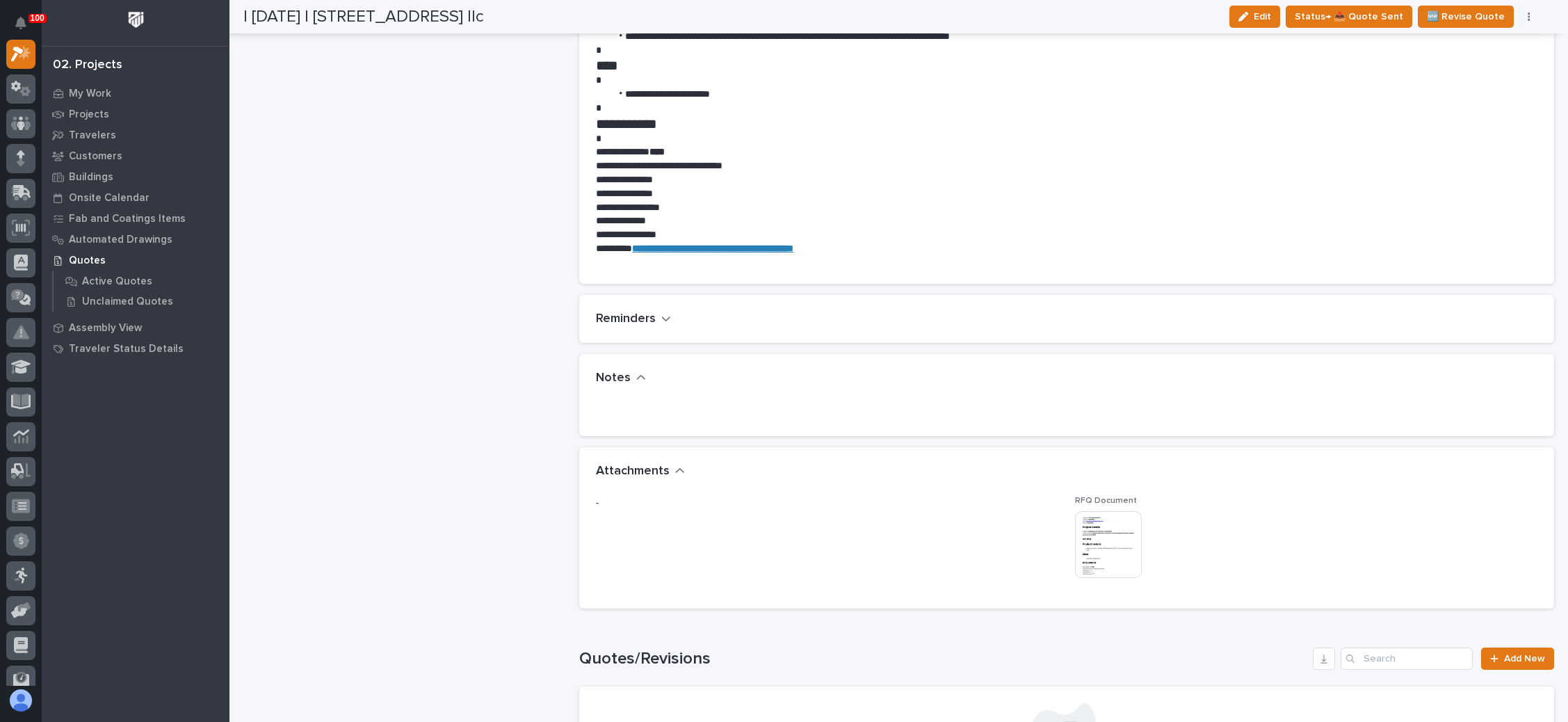
click at [1099, 540] on img at bounding box center [1108, 545] width 67 height 67
